Goal: Use online tool/utility: Utilize a website feature to perform a specific function

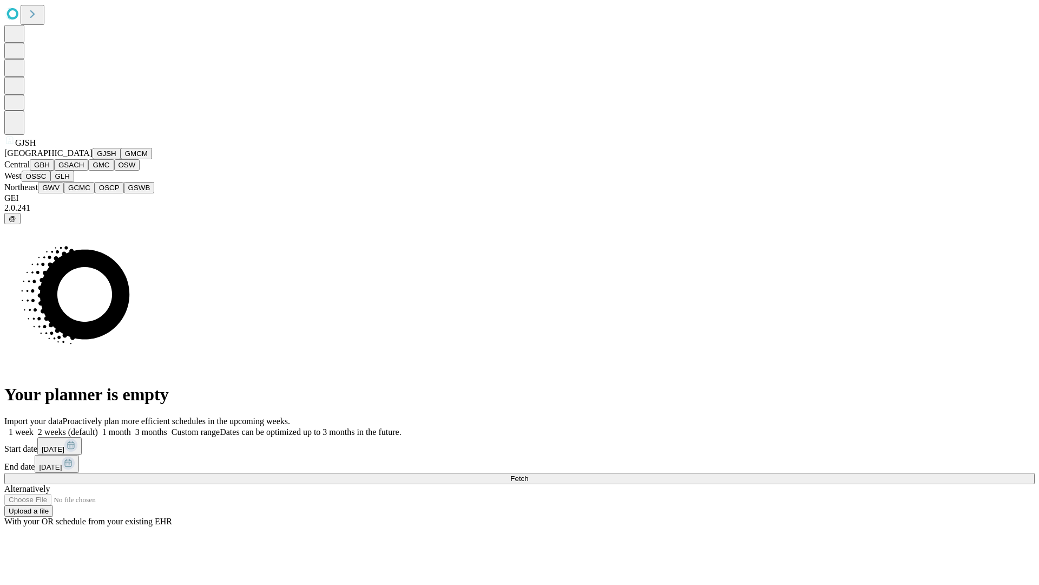
click at [93, 159] on button "GJSH" at bounding box center [107, 153] width 28 height 11
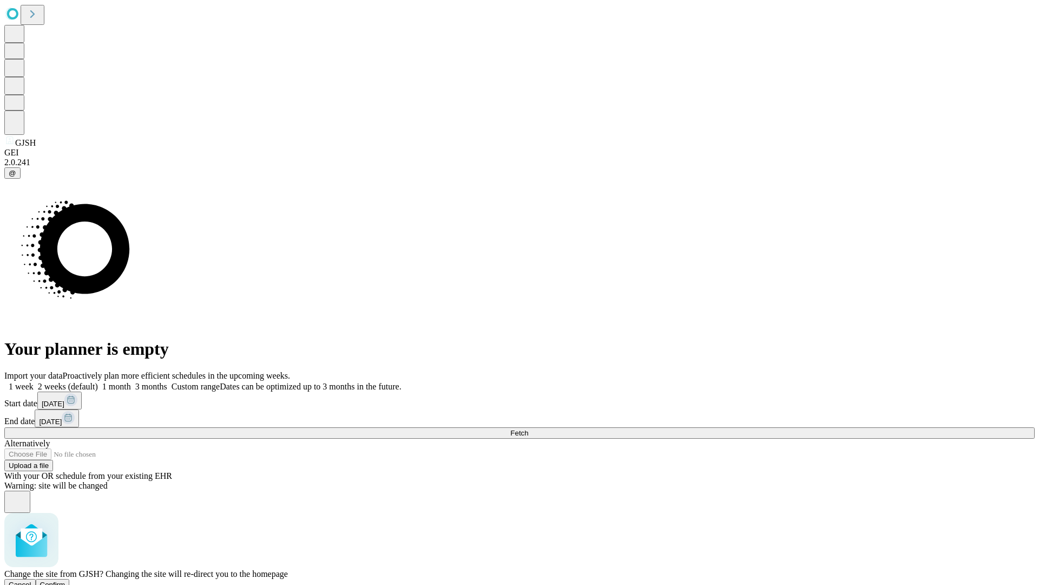
click at [65, 580] on span "Confirm" at bounding box center [52, 584] width 25 height 8
click at [98, 382] on label "2 weeks (default)" at bounding box center [66, 386] width 64 height 9
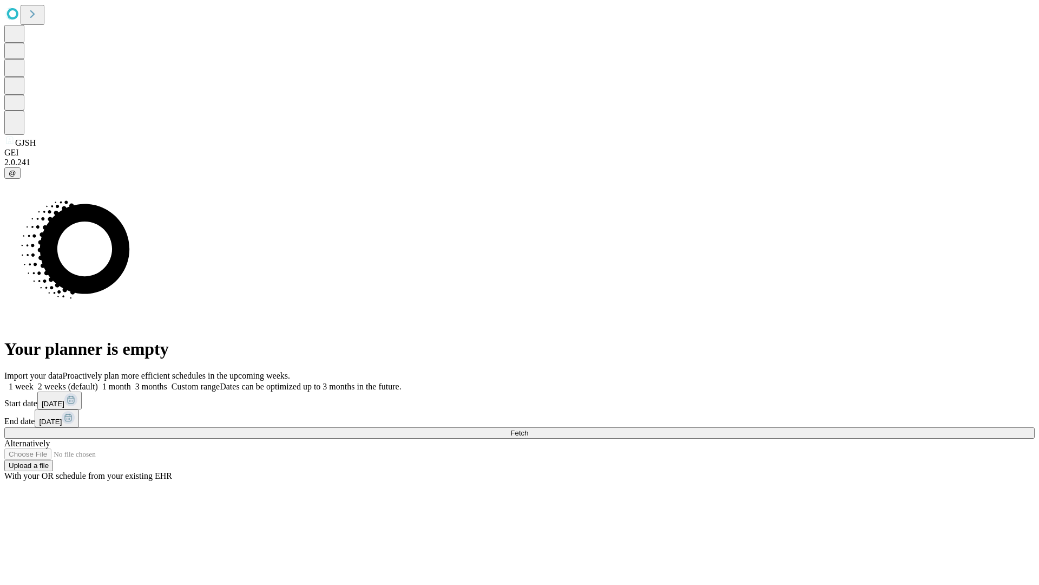
click at [528, 429] on span "Fetch" at bounding box center [519, 433] width 18 height 8
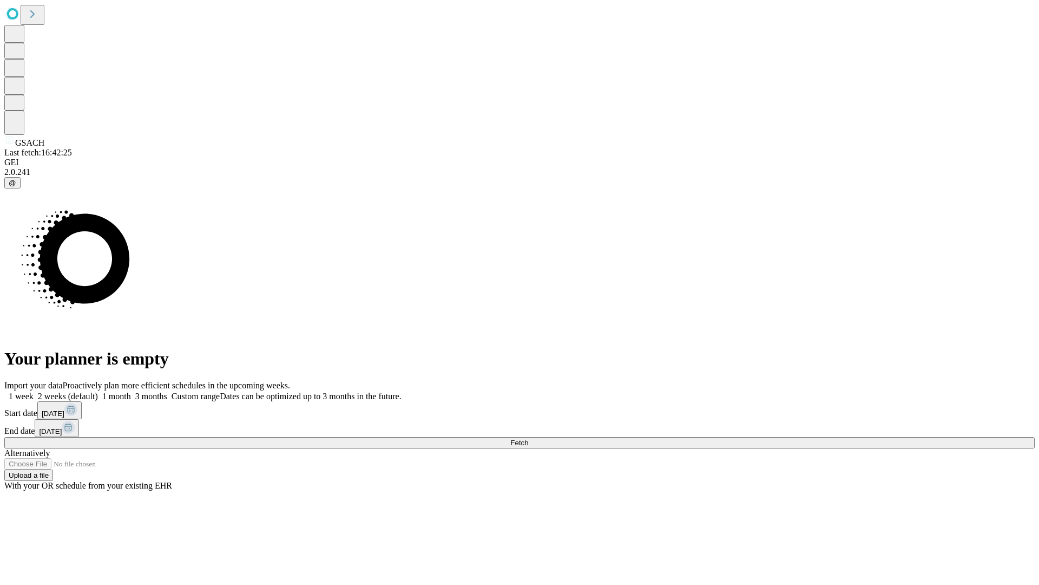
click at [98, 391] on label "2 weeks (default)" at bounding box center [66, 395] width 64 height 9
click at [528, 438] on span "Fetch" at bounding box center [519, 442] width 18 height 8
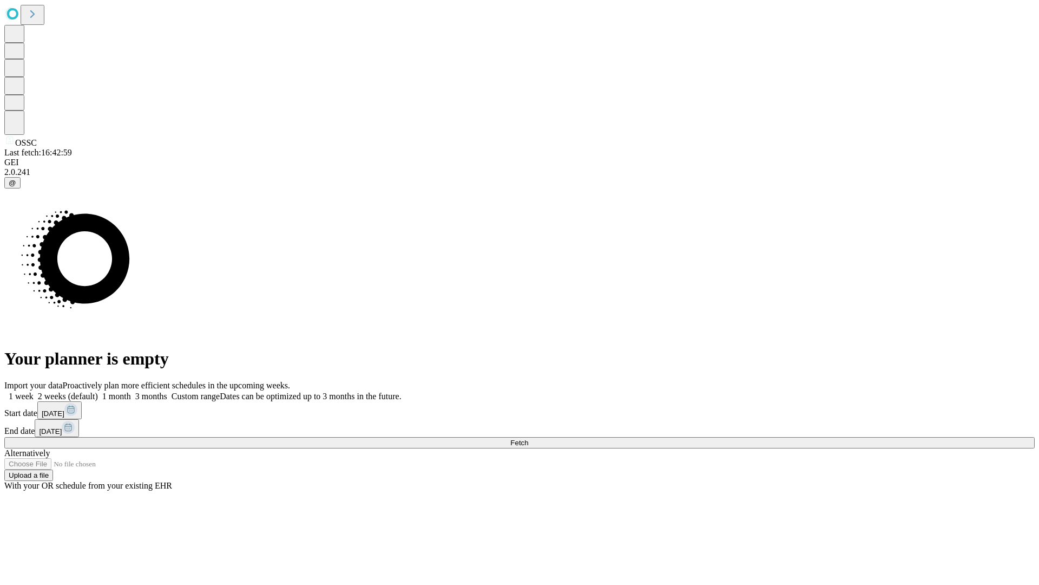
click at [98, 391] on label "2 weeks (default)" at bounding box center [66, 395] width 64 height 9
click at [528, 438] on span "Fetch" at bounding box center [519, 442] width 18 height 8
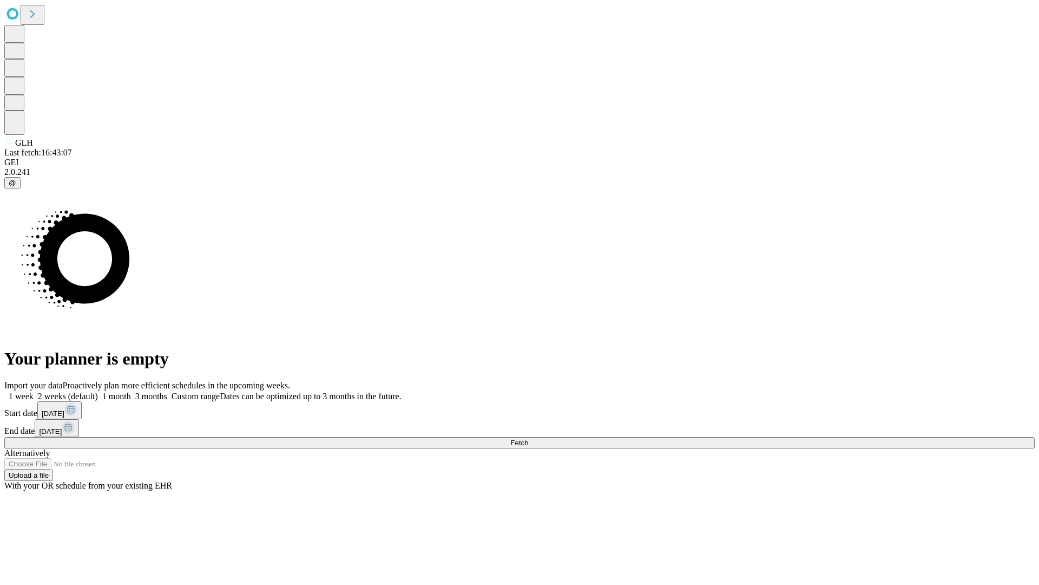
click at [98, 391] on label "2 weeks (default)" at bounding box center [66, 395] width 64 height 9
click at [528, 438] on span "Fetch" at bounding box center [519, 442] width 18 height 8
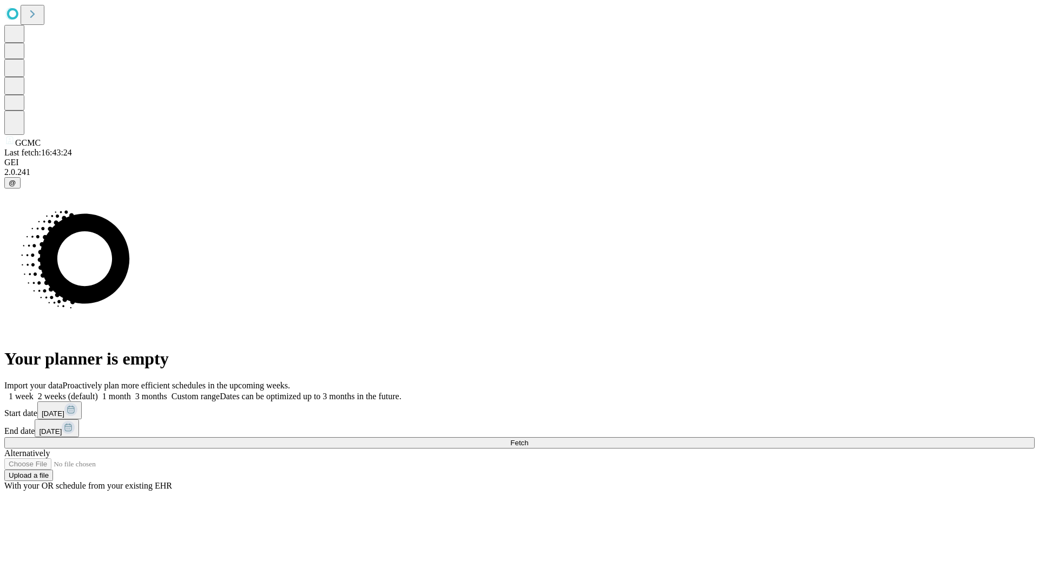
click at [98, 391] on label "2 weeks (default)" at bounding box center [66, 395] width 64 height 9
click at [528, 438] on span "Fetch" at bounding box center [519, 442] width 18 height 8
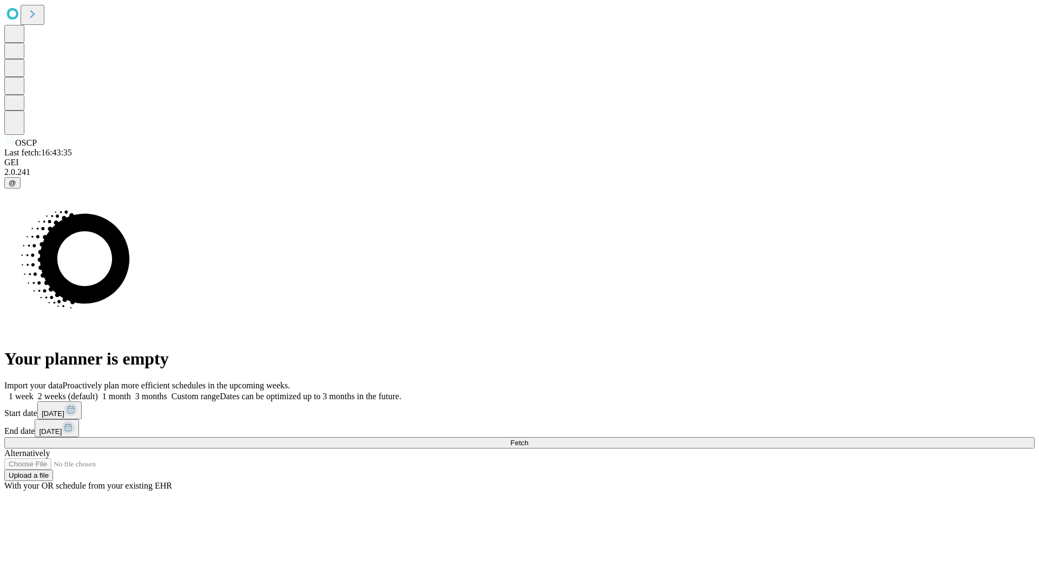
click at [98, 391] on label "2 weeks (default)" at bounding box center [66, 395] width 64 height 9
click at [528, 438] on span "Fetch" at bounding box center [519, 442] width 18 height 8
